Goal: Information Seeking & Learning: Learn about a topic

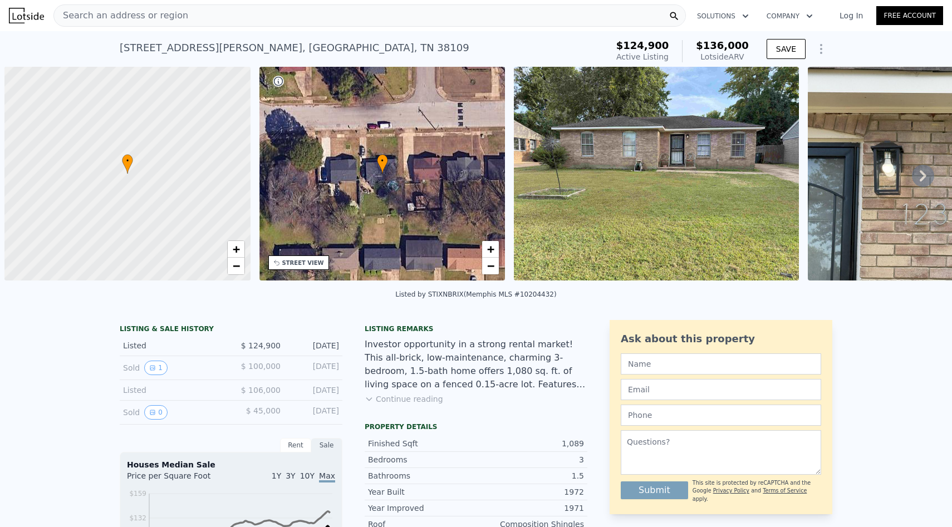
scroll to position [0, 4]
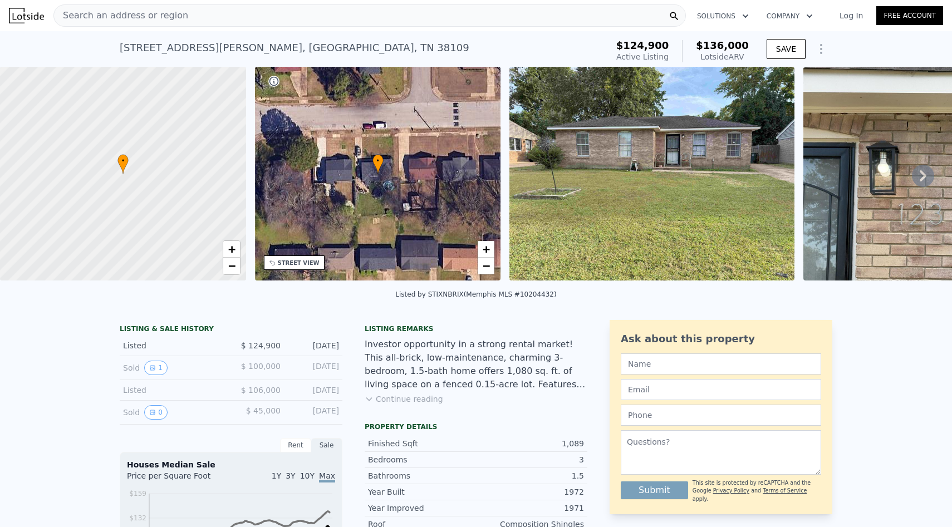
click at [327, 17] on div "Search an address or region" at bounding box center [369, 15] width 632 height 22
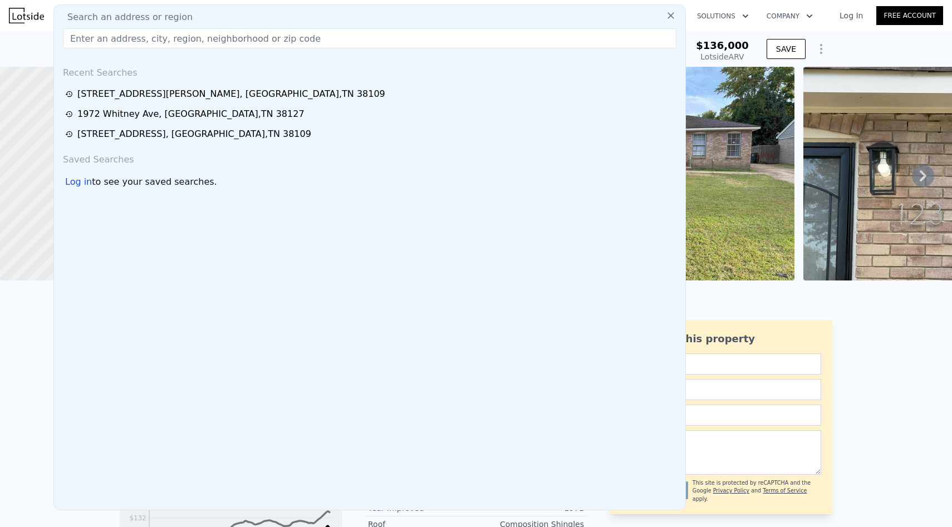
type input "[STREET_ADDRESS][PERSON_NAME]"
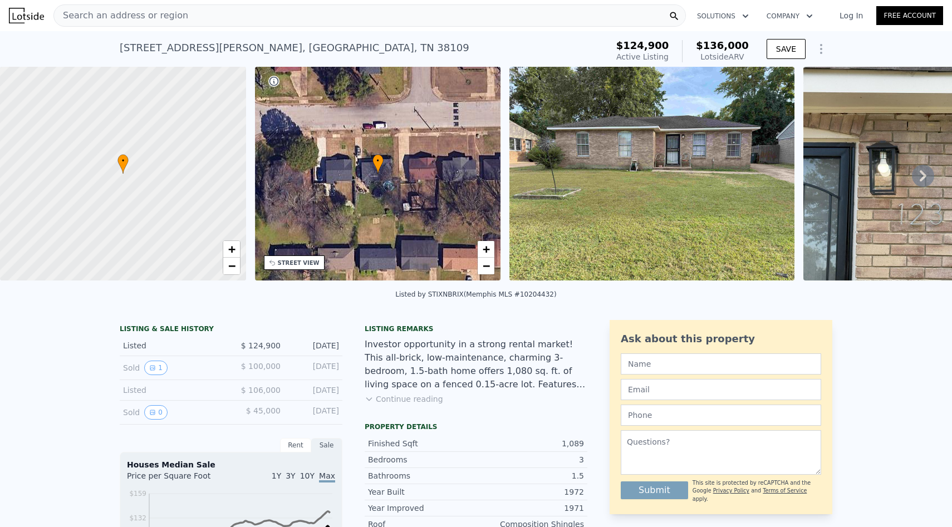
click at [864, 301] on div "Listed by STIXNBRIX (Memphis MLS #10204432)" at bounding box center [476, 297] width 952 height 27
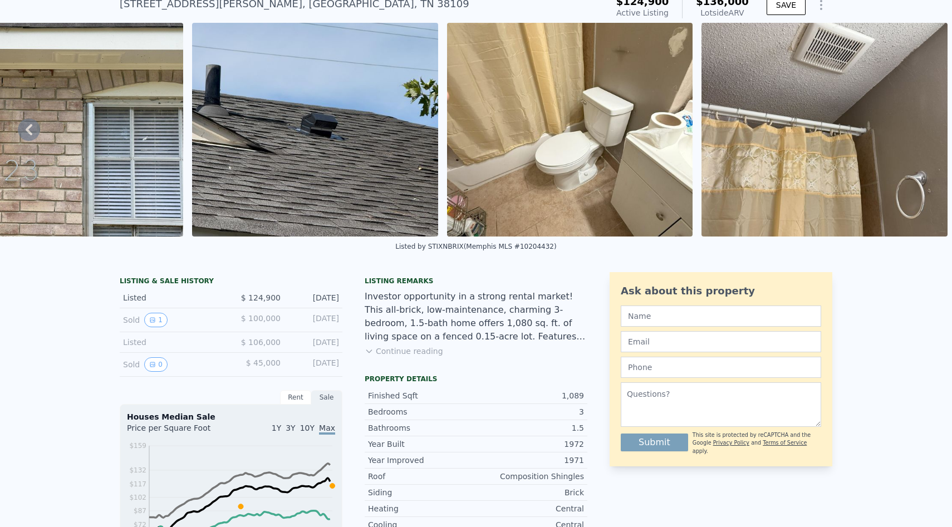
scroll to position [45, 0]
click at [405, 352] on button "Continue reading" at bounding box center [403, 350] width 78 height 11
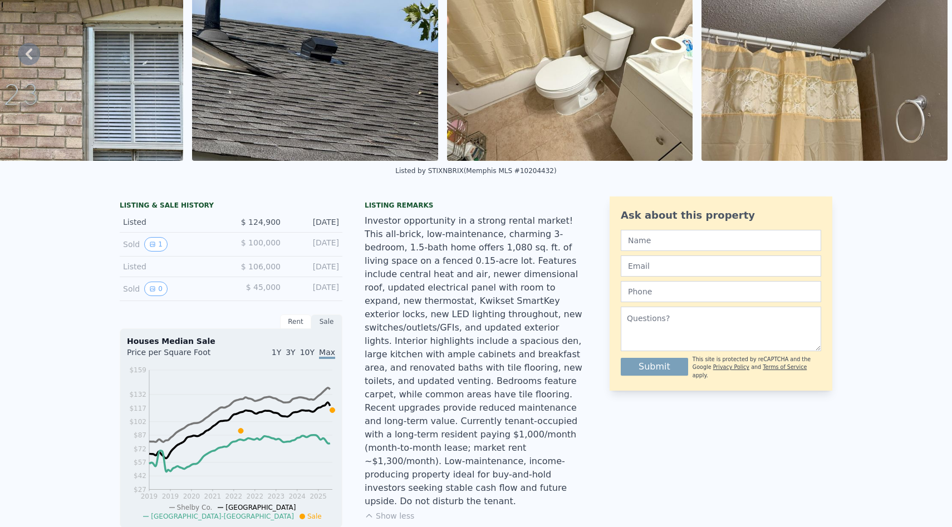
scroll to position [0, 0]
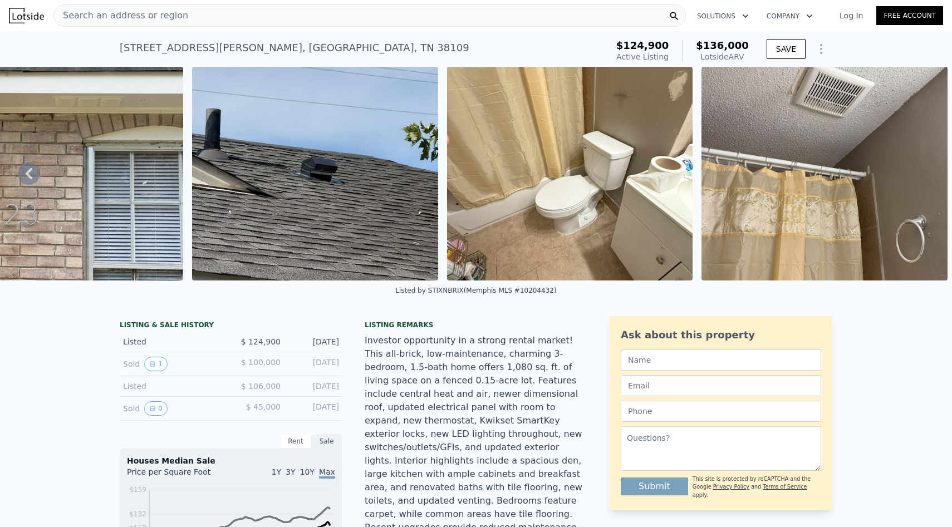
click at [593, 21] on div "Search an address or region" at bounding box center [369, 15] width 632 height 22
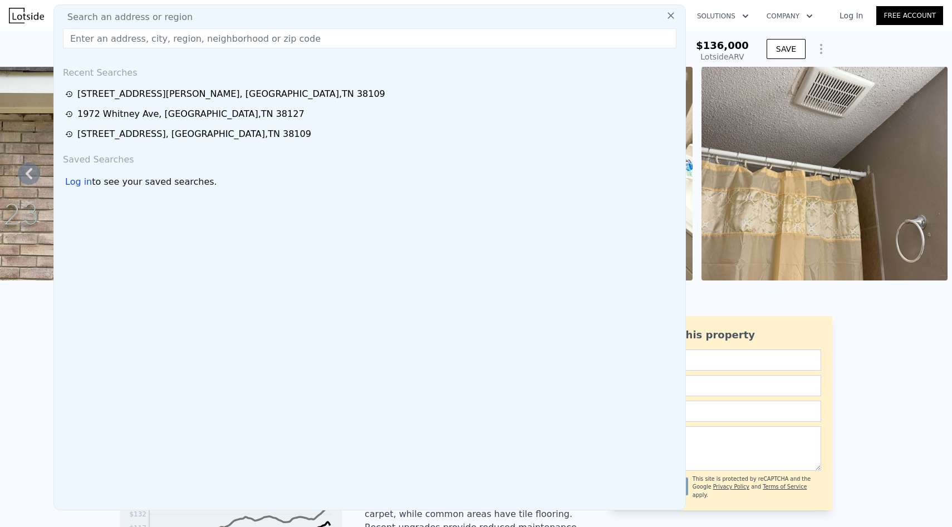
click at [593, 21] on div "Search an address or region" at bounding box center [369, 17] width 622 height 13
click at [593, 39] on input "text" at bounding box center [369, 38] width 613 height 20
paste input "[STREET_ADDRESS][PERSON_NAME]"
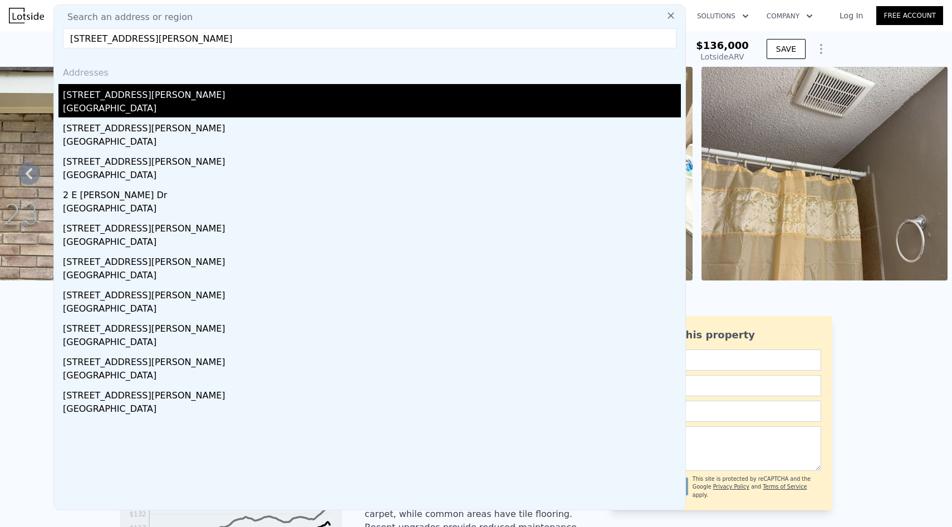
type input "[STREET_ADDRESS][PERSON_NAME]"
click at [573, 93] on div "[STREET_ADDRESS][PERSON_NAME]" at bounding box center [372, 93] width 618 height 18
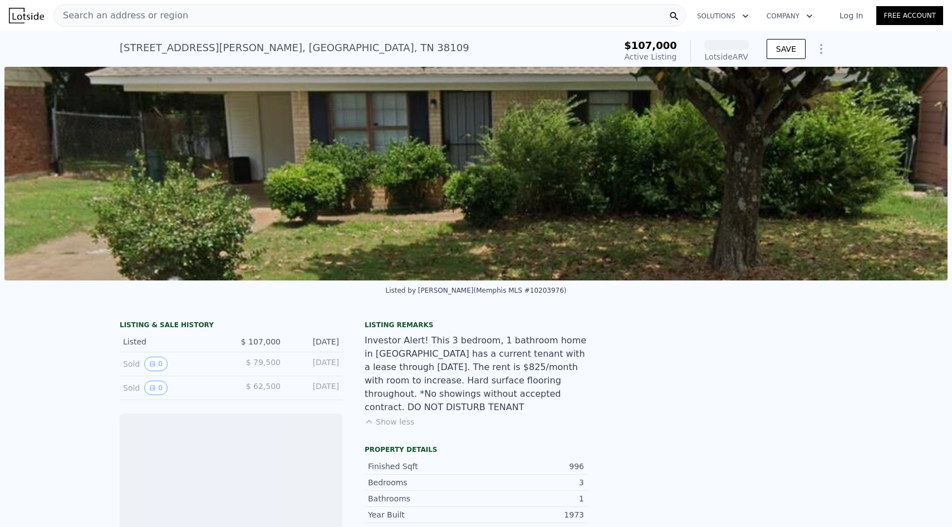
scroll to position [0, 509]
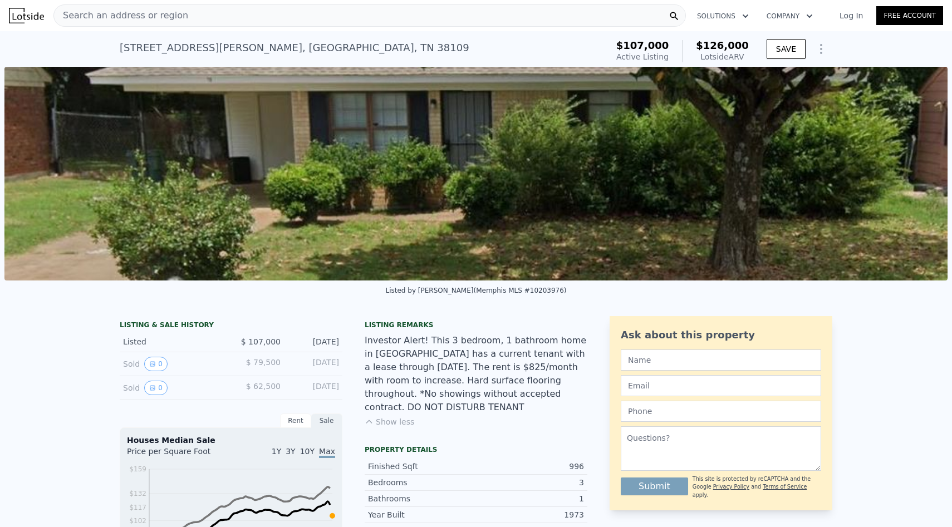
click at [388, 419] on button "Show less" at bounding box center [389, 421] width 50 height 11
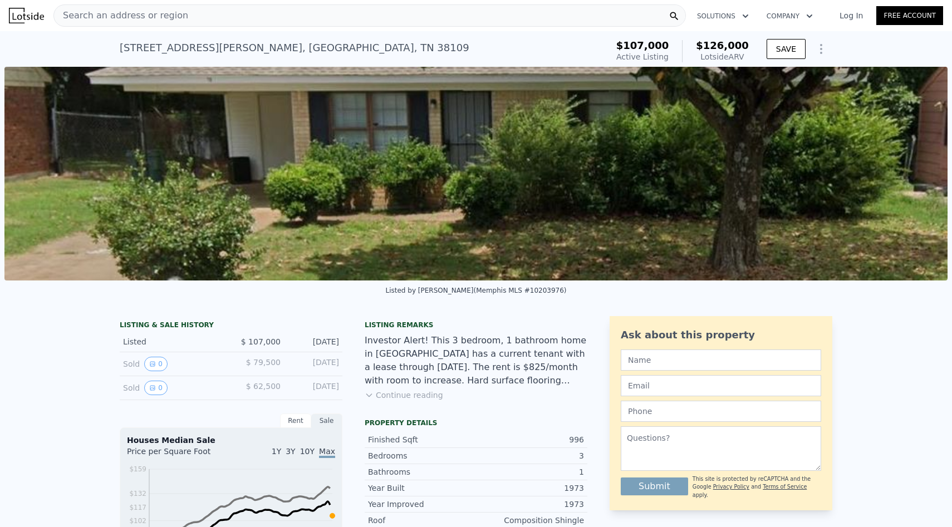
click at [395, 397] on button "Continue reading" at bounding box center [403, 395] width 78 height 11
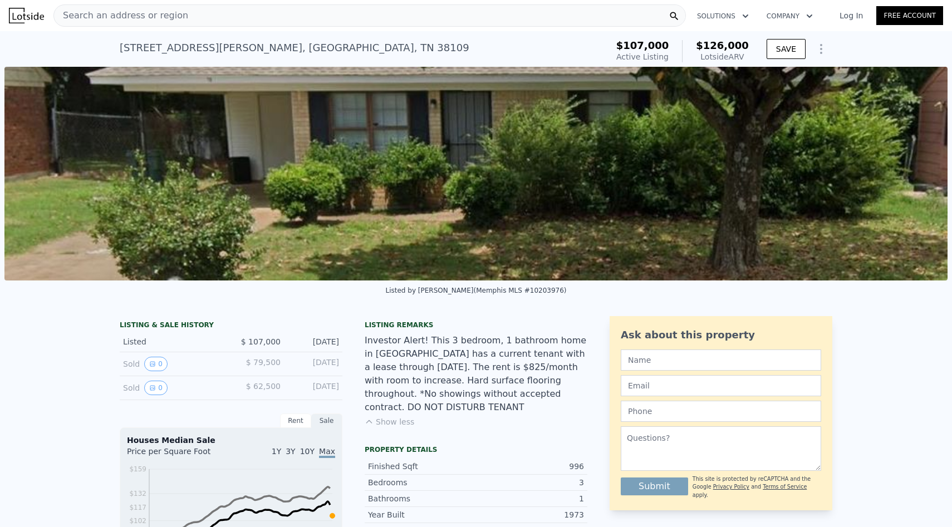
click at [583, 8] on div "Search an address or region" at bounding box center [369, 15] width 632 height 22
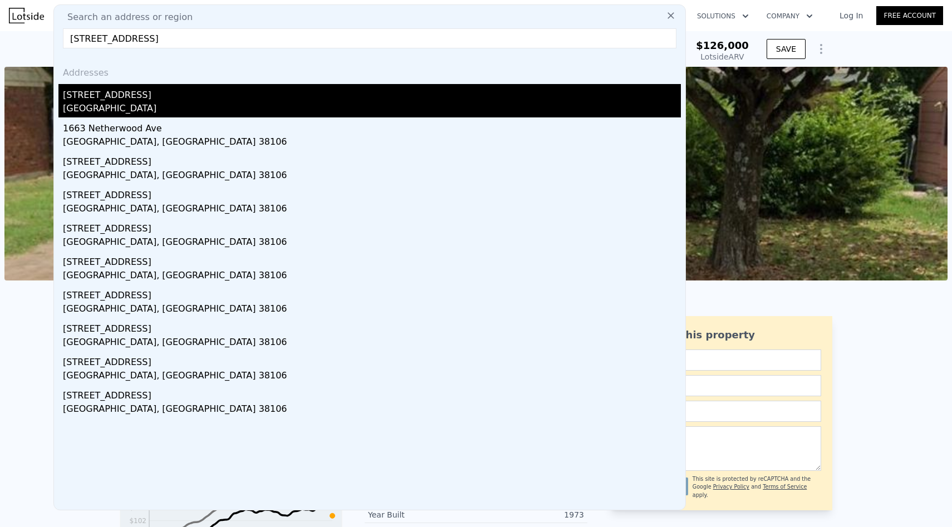
type input "[STREET_ADDRESS]"
click at [544, 104] on div "[GEOGRAPHIC_DATA]" at bounding box center [372, 110] width 618 height 16
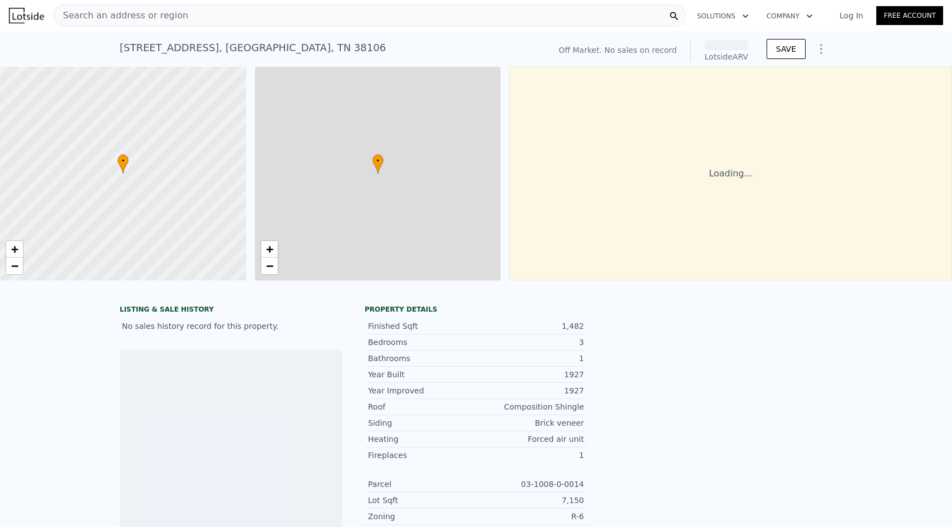
scroll to position [0, 4]
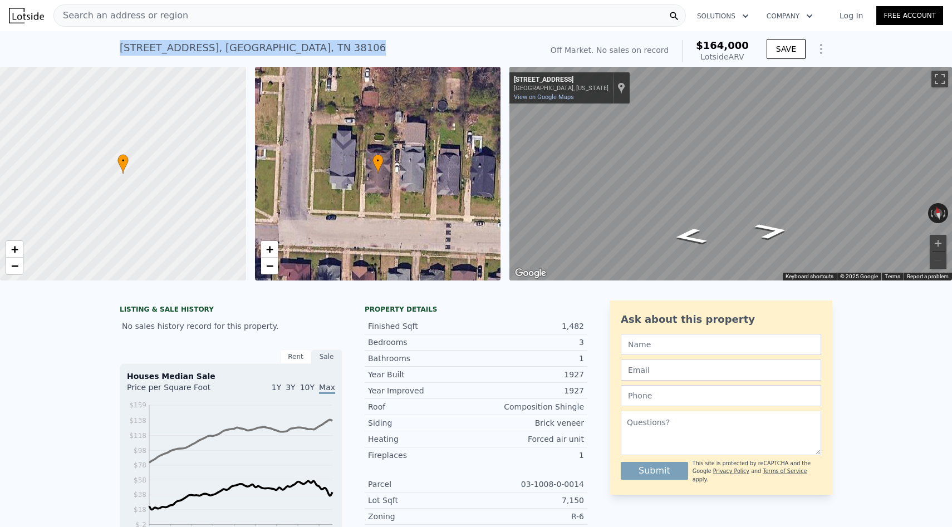
drag, startPoint x: 112, startPoint y: 46, endPoint x: 368, endPoint y: 42, distance: 256.0
click at [369, 42] on div "[STREET_ADDRESS] No sales on record (~ARV $164k ) Off Market. No sales on recor…" at bounding box center [476, 49] width 952 height 36
copy div "[STREET_ADDRESS]"
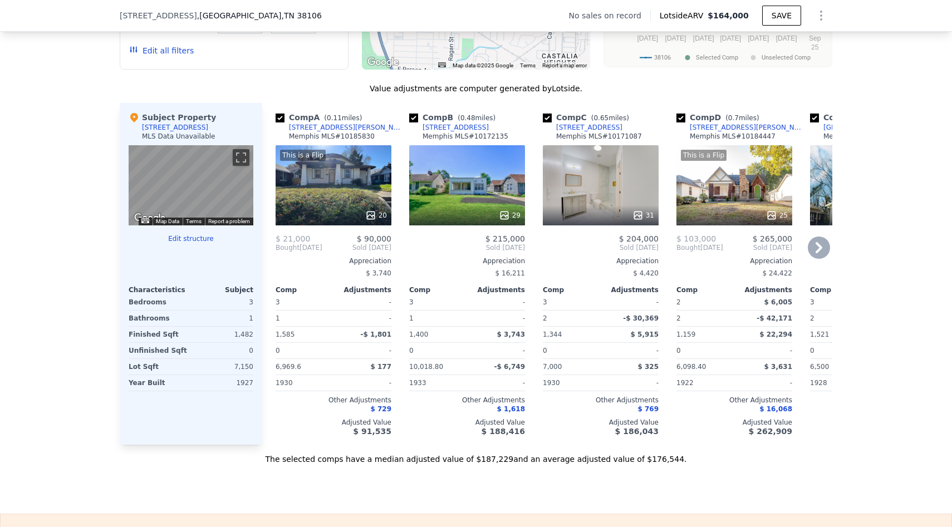
scroll to position [0, 0]
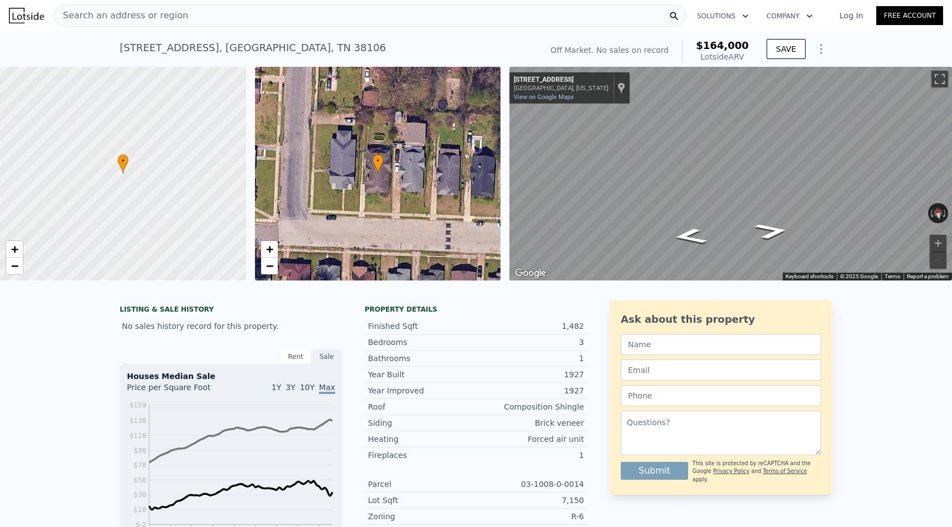
click at [255, 16] on div "Search an address or region" at bounding box center [369, 15] width 632 height 22
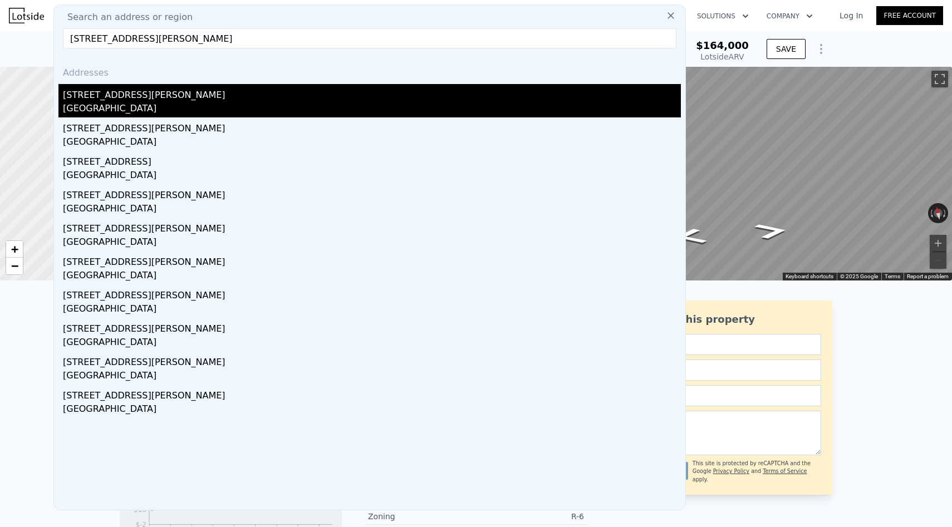
type input "[STREET_ADDRESS][PERSON_NAME]"
click at [138, 106] on div "[GEOGRAPHIC_DATA]" at bounding box center [372, 110] width 618 height 16
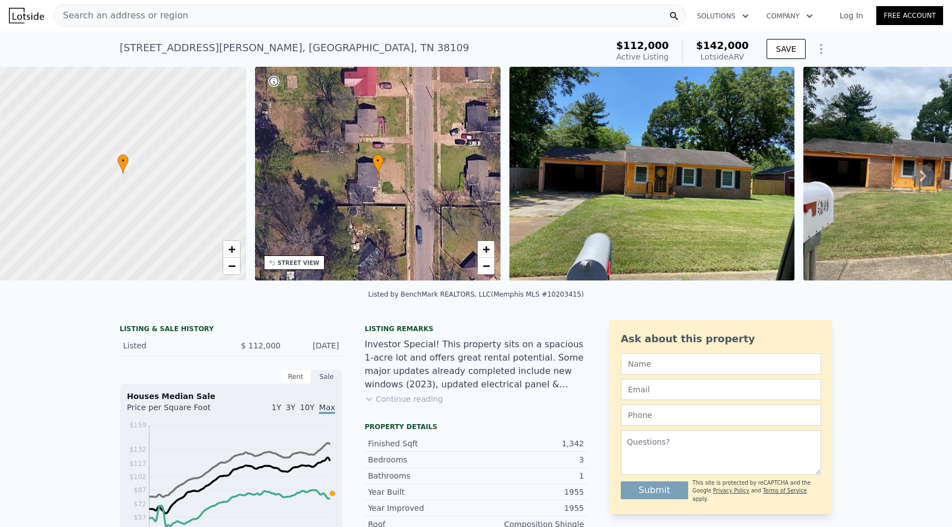
click at [235, 17] on div "Search an address or region" at bounding box center [369, 15] width 632 height 22
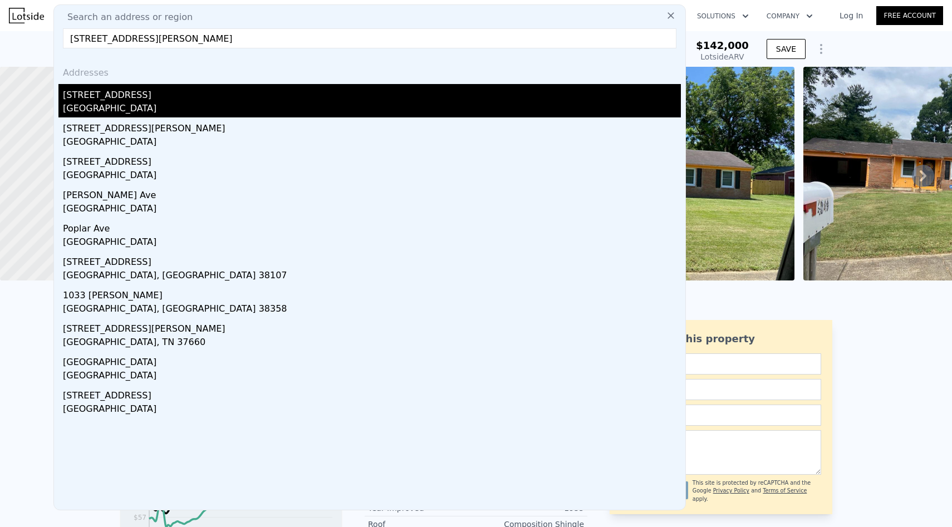
type input "[STREET_ADDRESS][PERSON_NAME]"
click at [170, 96] on div "[STREET_ADDRESS]" at bounding box center [372, 93] width 618 height 18
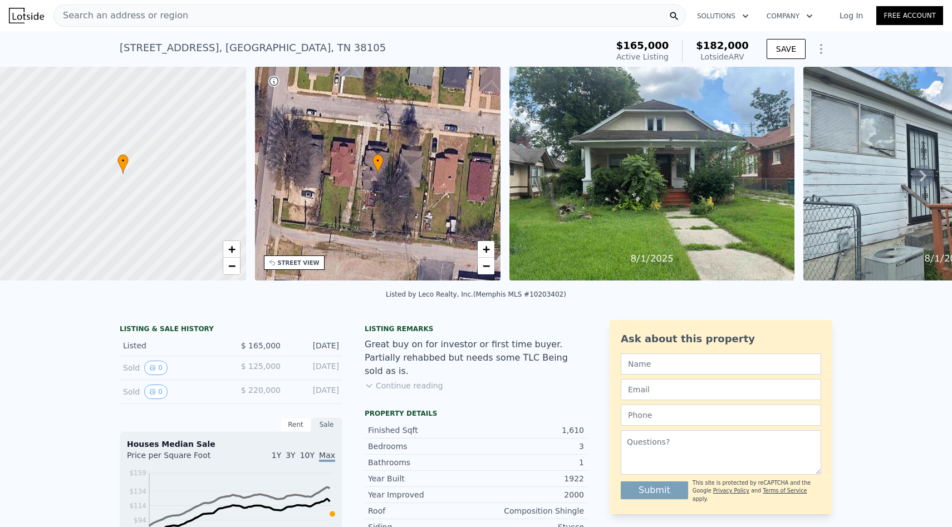
click at [386, 380] on button "Continue reading" at bounding box center [403, 385] width 78 height 11
click at [255, 13] on div "Search an address or region" at bounding box center [369, 15] width 632 height 22
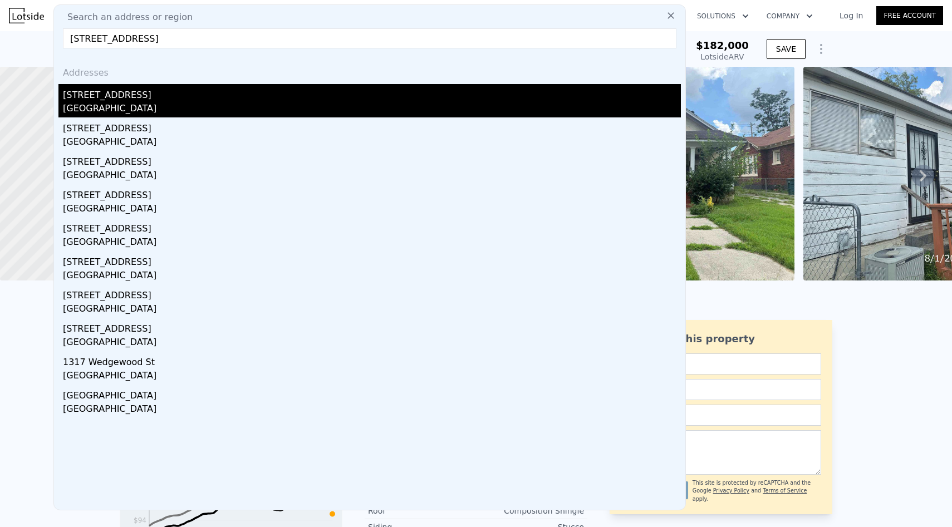
type input "[STREET_ADDRESS]"
click at [165, 91] on div "[STREET_ADDRESS]" at bounding box center [372, 93] width 618 height 18
